Goal: Task Accomplishment & Management: Manage account settings

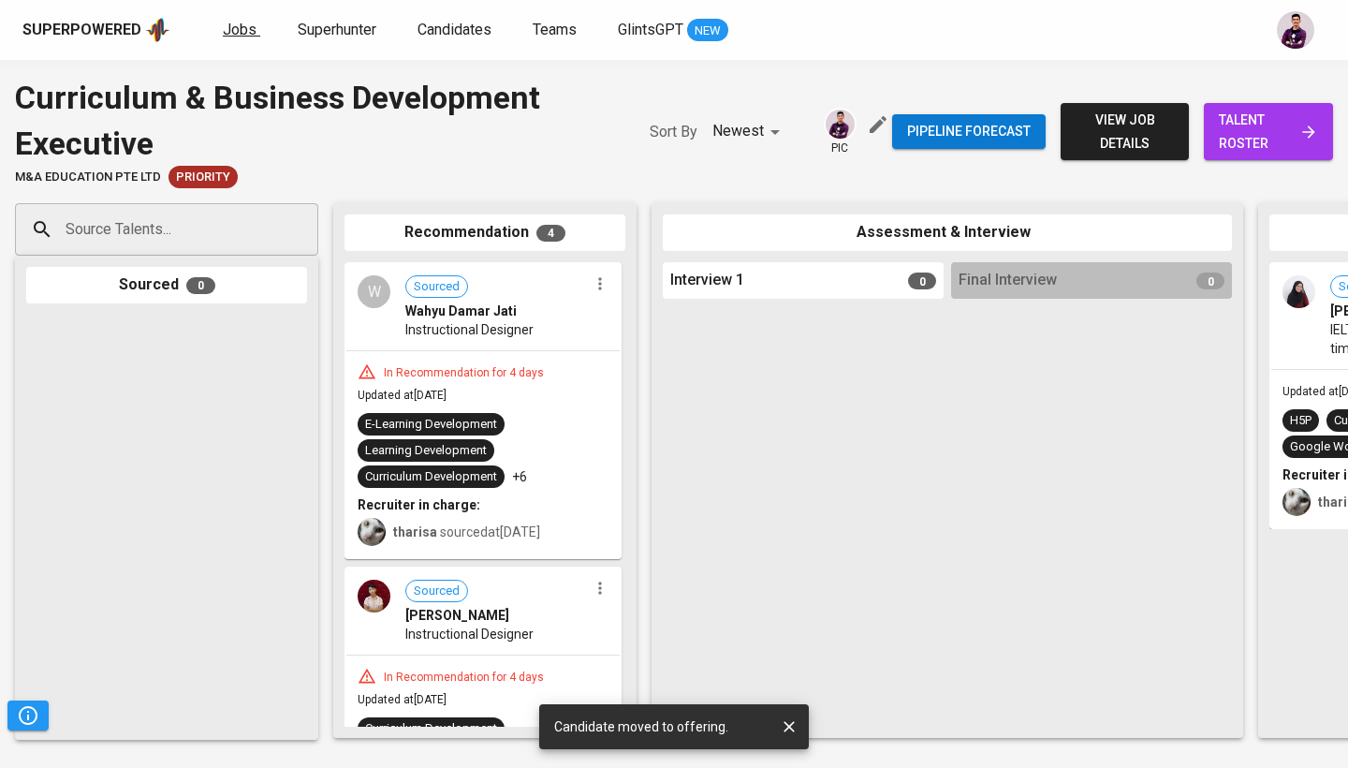
click at [242, 30] on span "Jobs" at bounding box center [240, 30] width 34 height 18
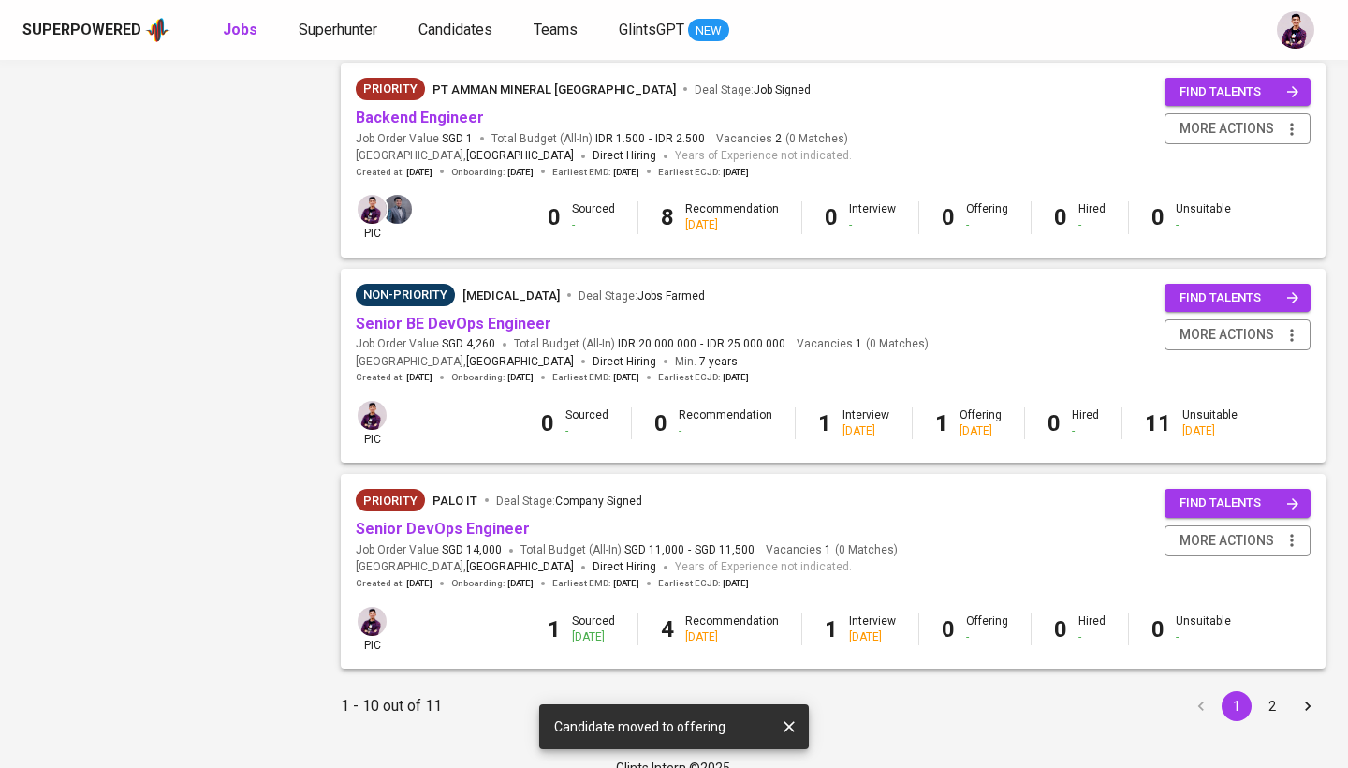
scroll to position [1651, 0]
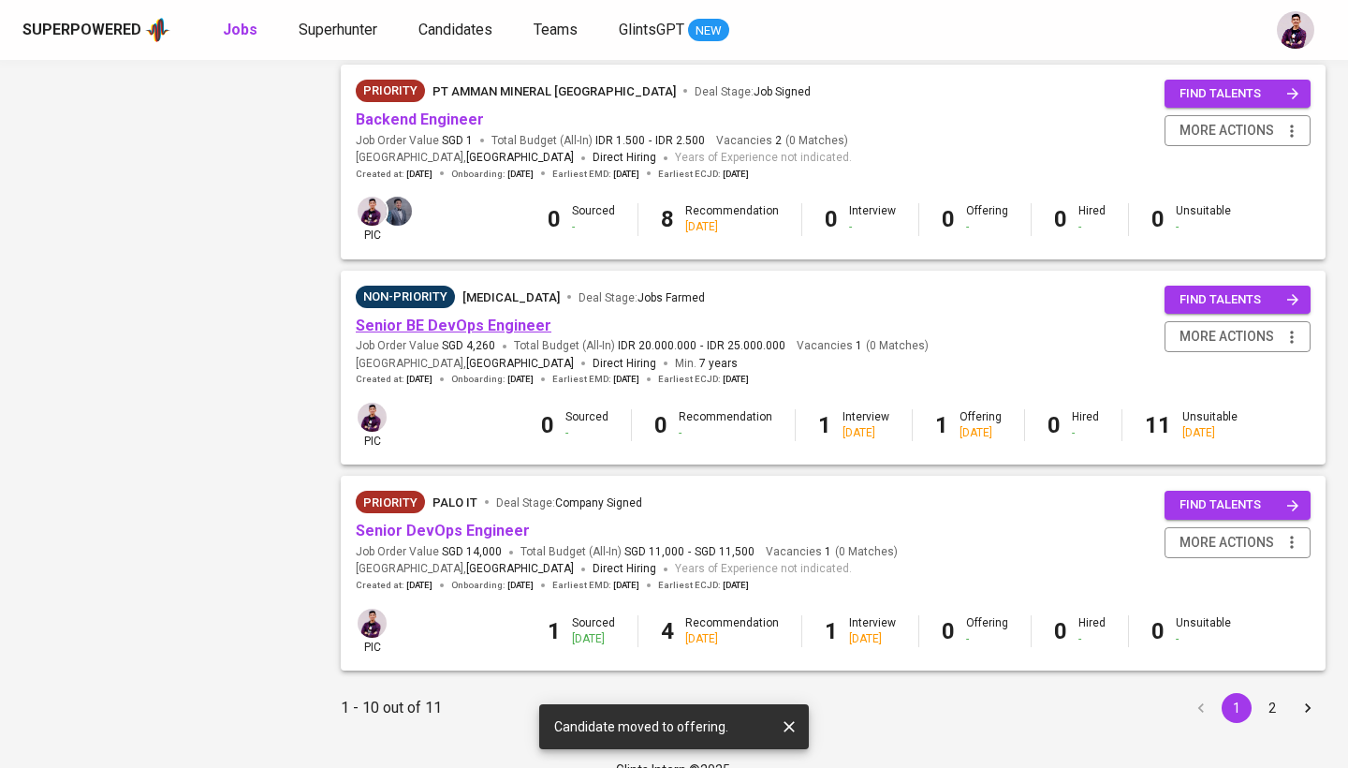
click at [506, 316] on link "Senior BE DevOps Engineer" at bounding box center [454, 325] width 196 height 18
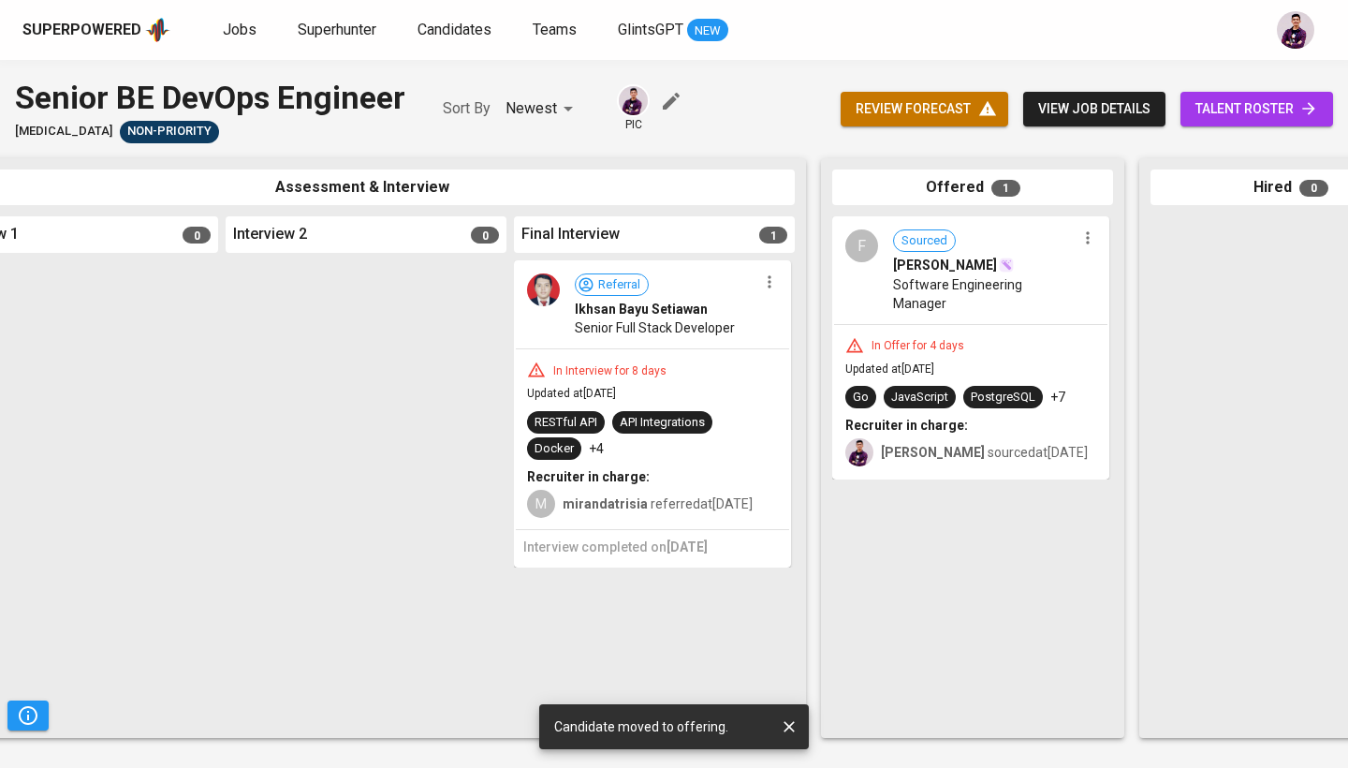
scroll to position [0, 828]
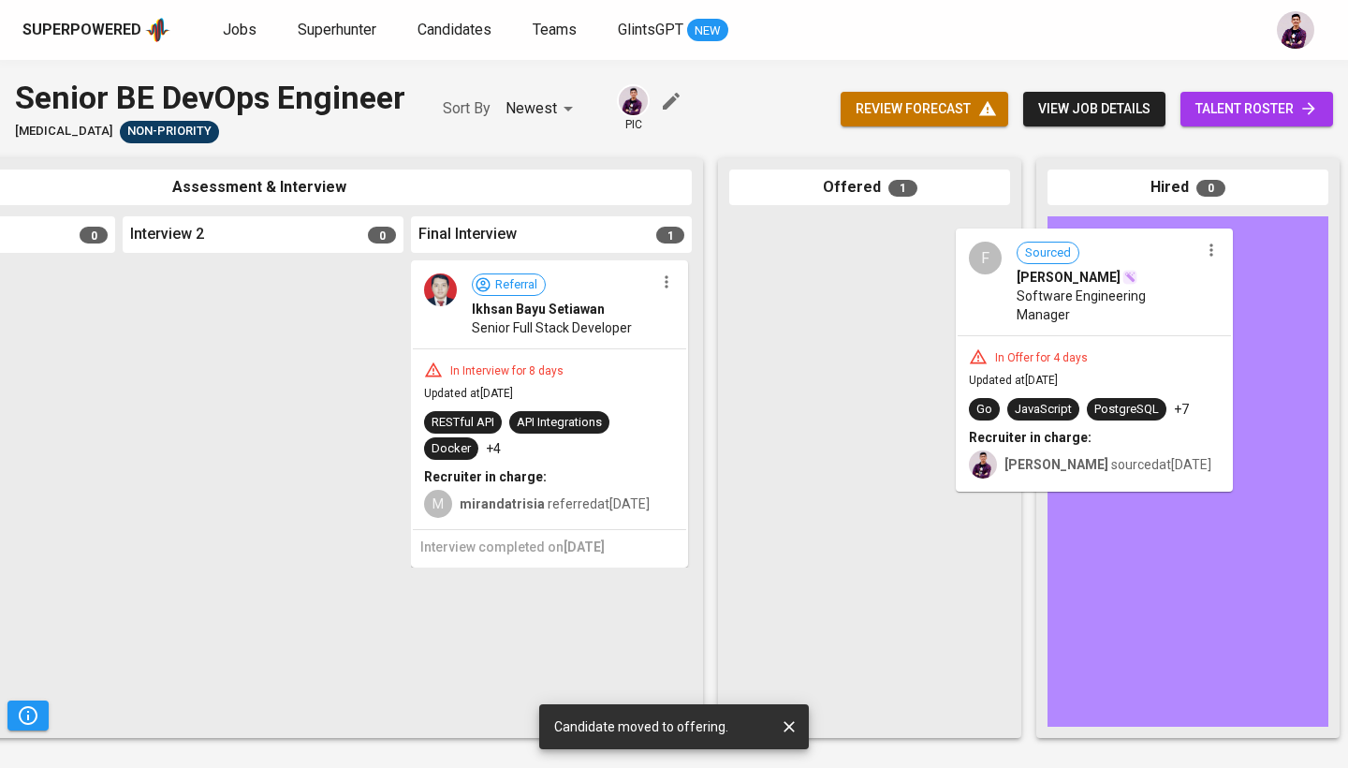
drag, startPoint x: 766, startPoint y: 286, endPoint x: 1106, endPoint y: 317, distance: 341.3
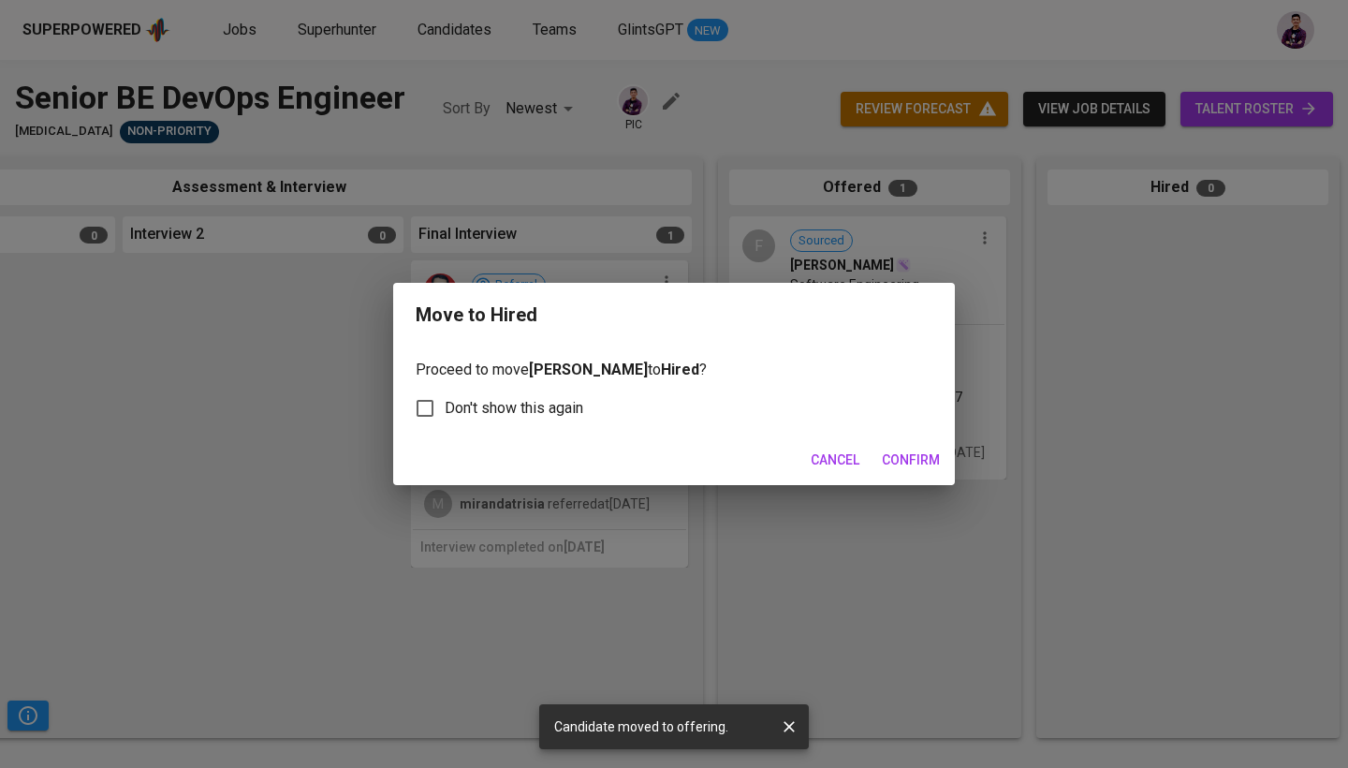
click at [920, 456] on span "Confirm" at bounding box center [911, 459] width 58 height 23
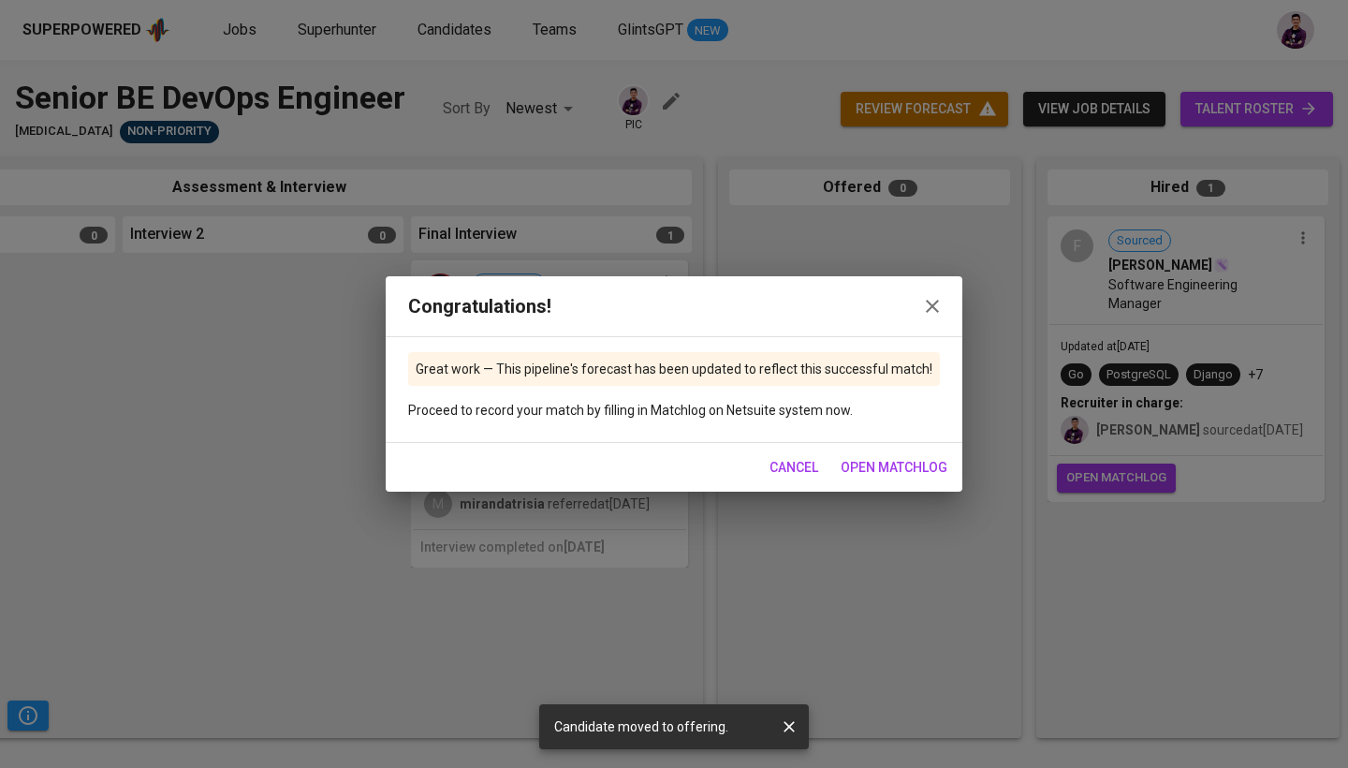
click at [929, 297] on icon "button" at bounding box center [932, 306] width 22 height 22
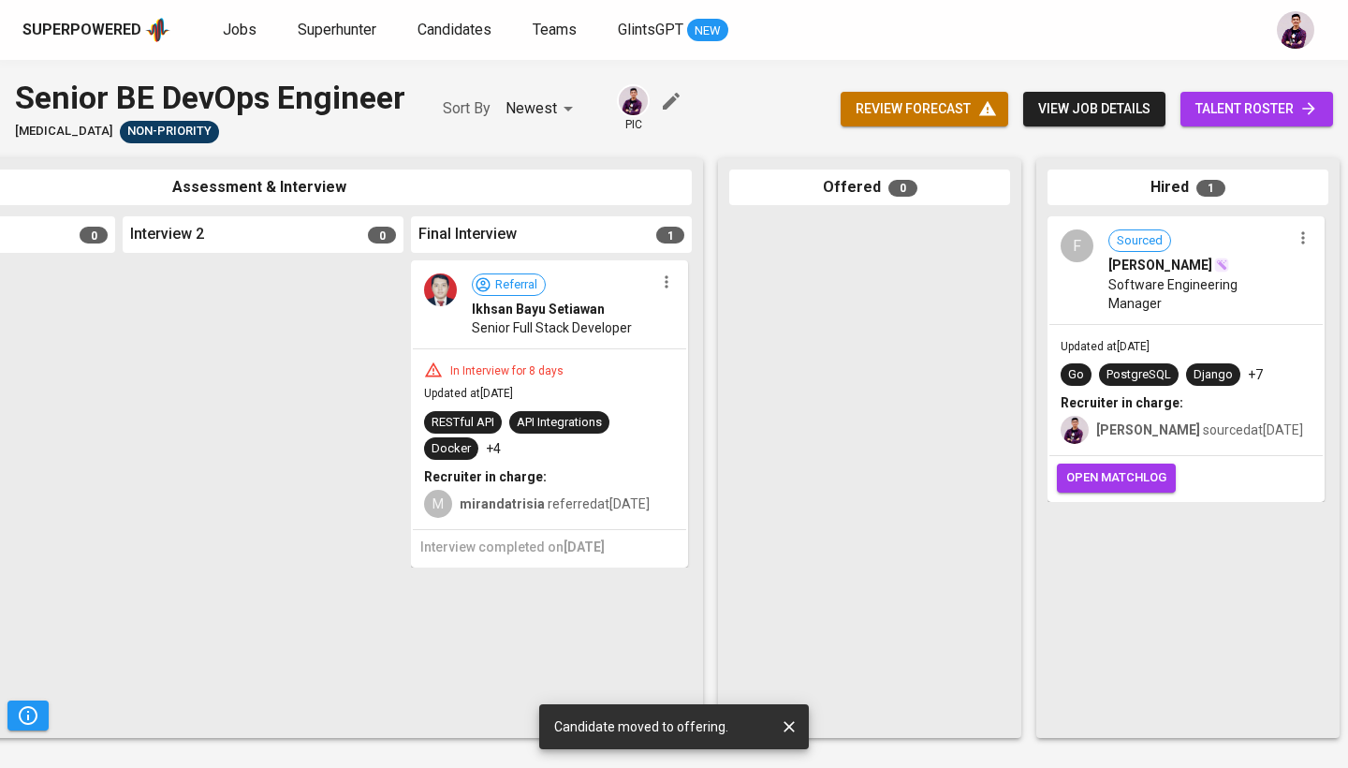
click at [669, 283] on icon "button" at bounding box center [666, 281] width 19 height 19
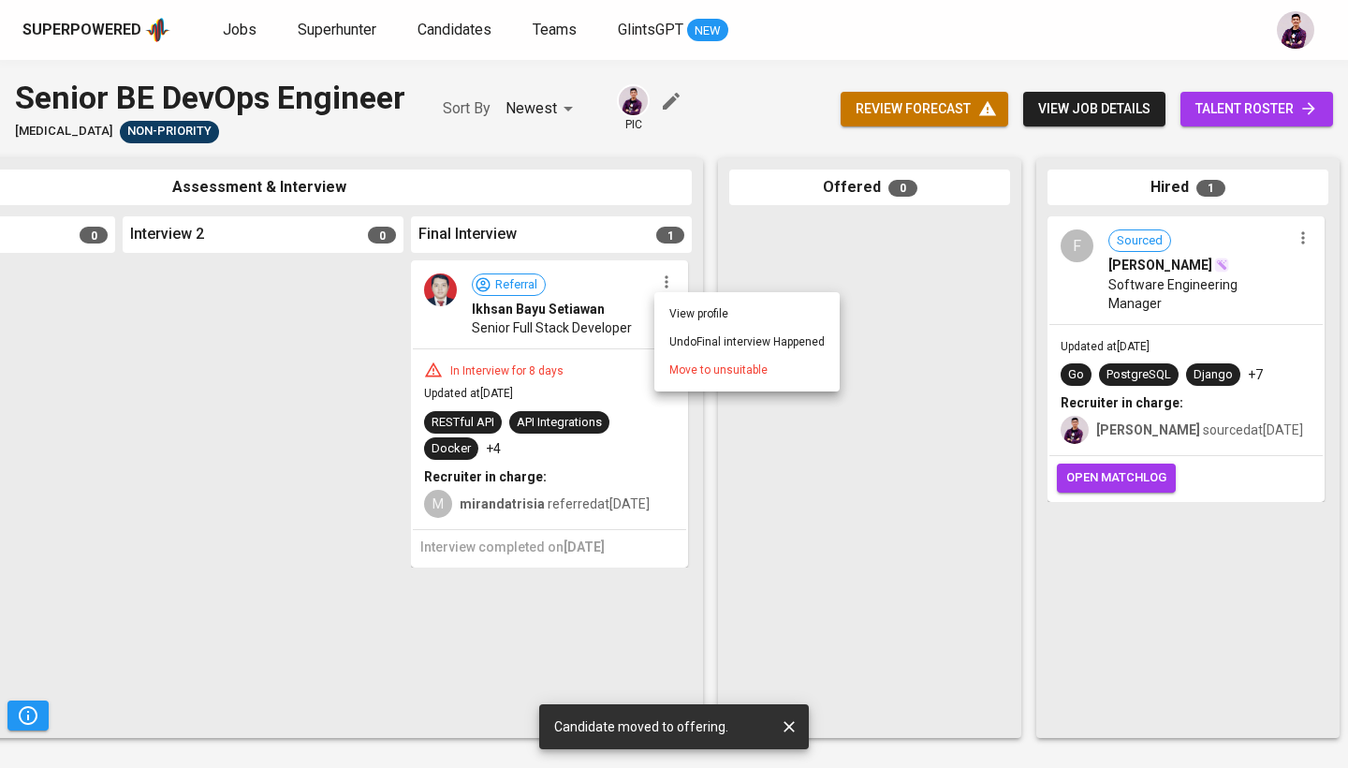
click at [685, 367] on span "Move to unsuitable" at bounding box center [718, 369] width 98 height 17
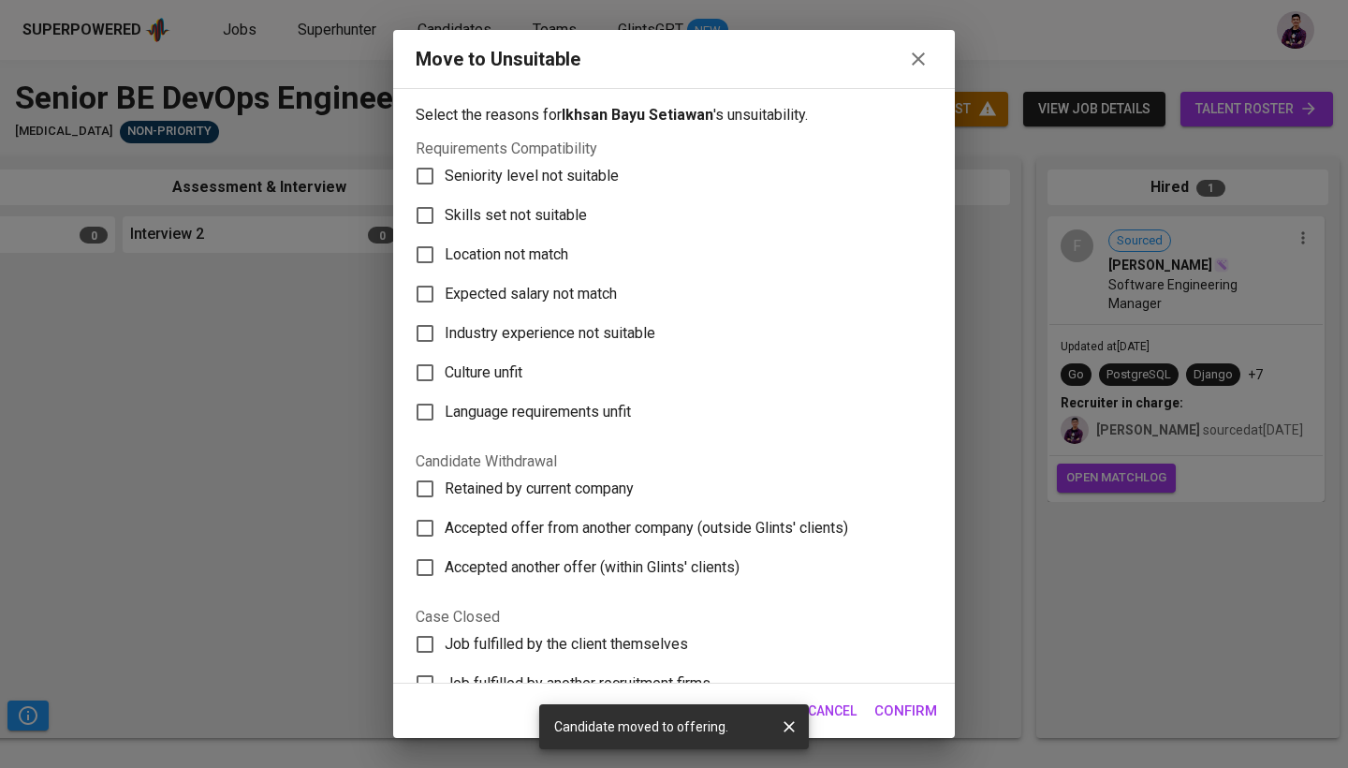
click at [513, 379] on span "Culture unfit" at bounding box center [484, 372] width 78 height 22
click at [445, 379] on input "Culture unfit" at bounding box center [424, 372] width 39 height 39
checkbox input "true"
click at [898, 707] on span "Confirm" at bounding box center [905, 710] width 63 height 24
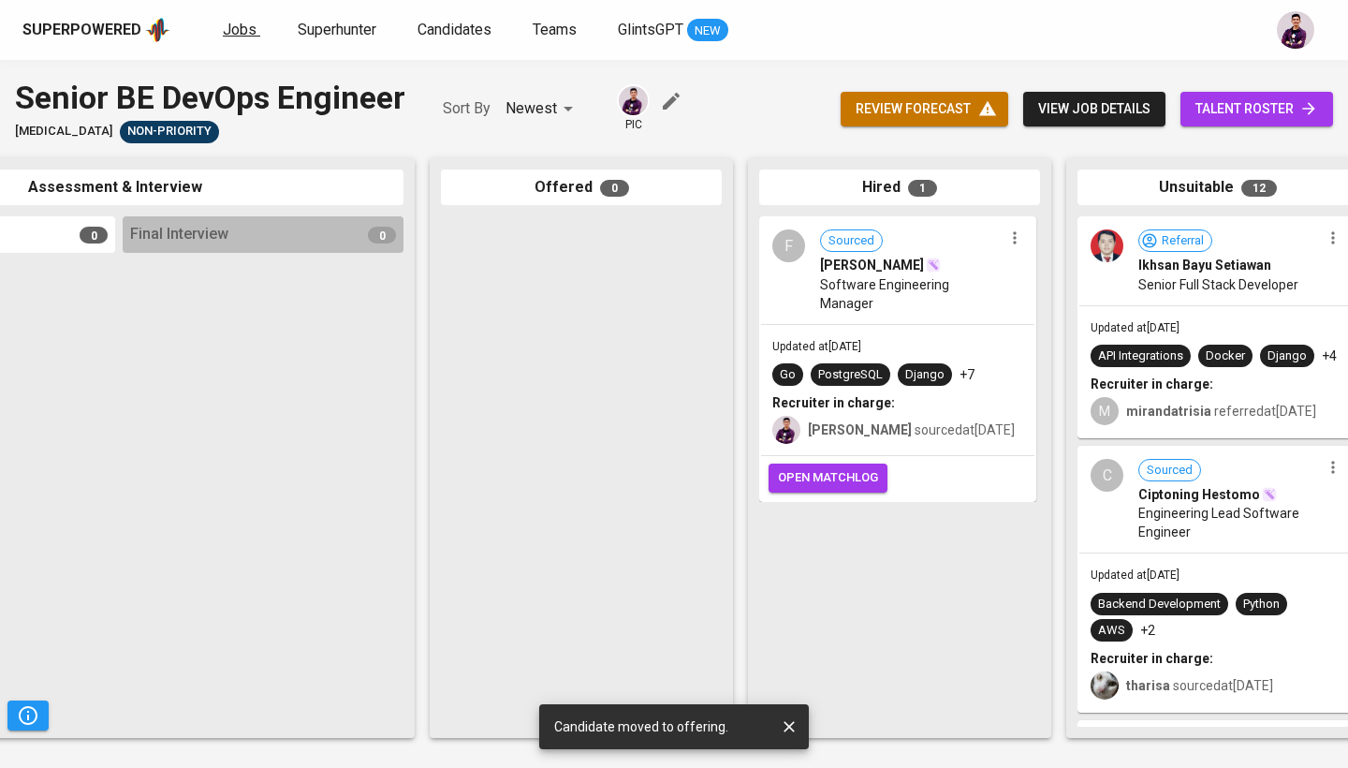
click at [241, 21] on span "Jobs" at bounding box center [240, 30] width 34 height 18
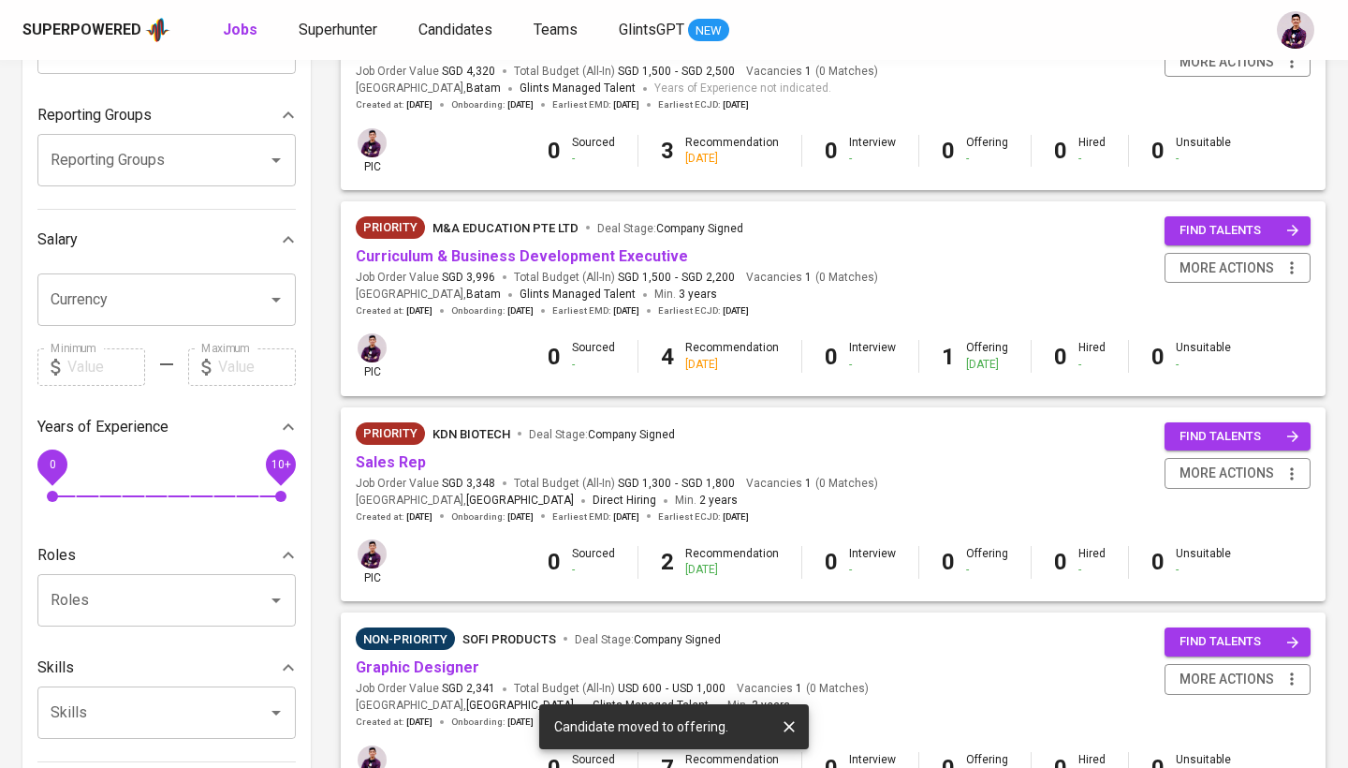
scroll to position [282, 0]
